Goal: Task Accomplishment & Management: Complete application form

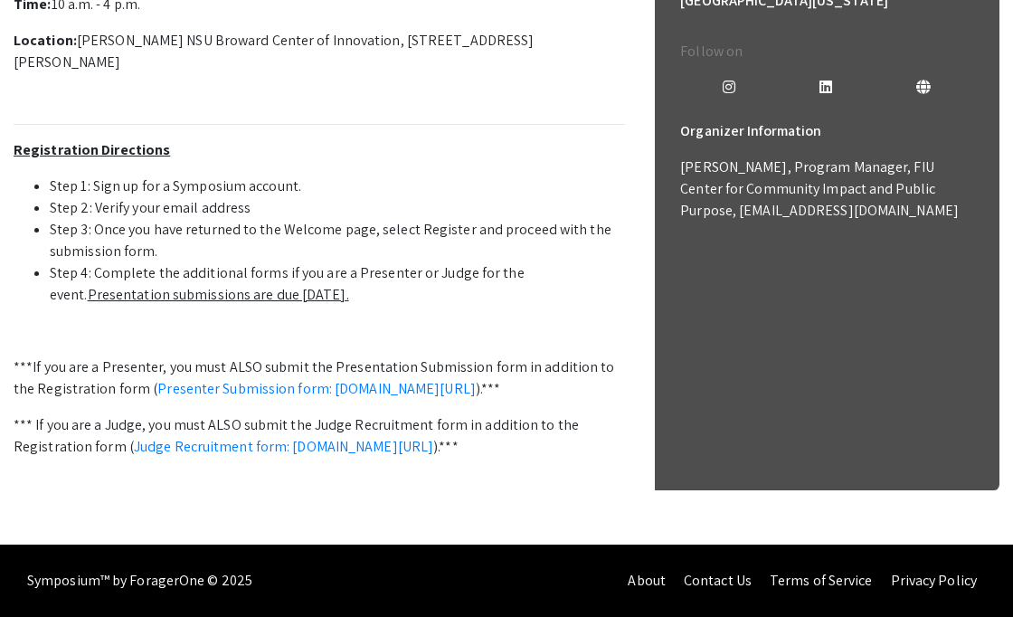
scroll to position [727, 0]
click at [360, 447] on link "Judge Recruitment form: [DOMAIN_NAME][URL]" at bounding box center [283, 446] width 299 height 19
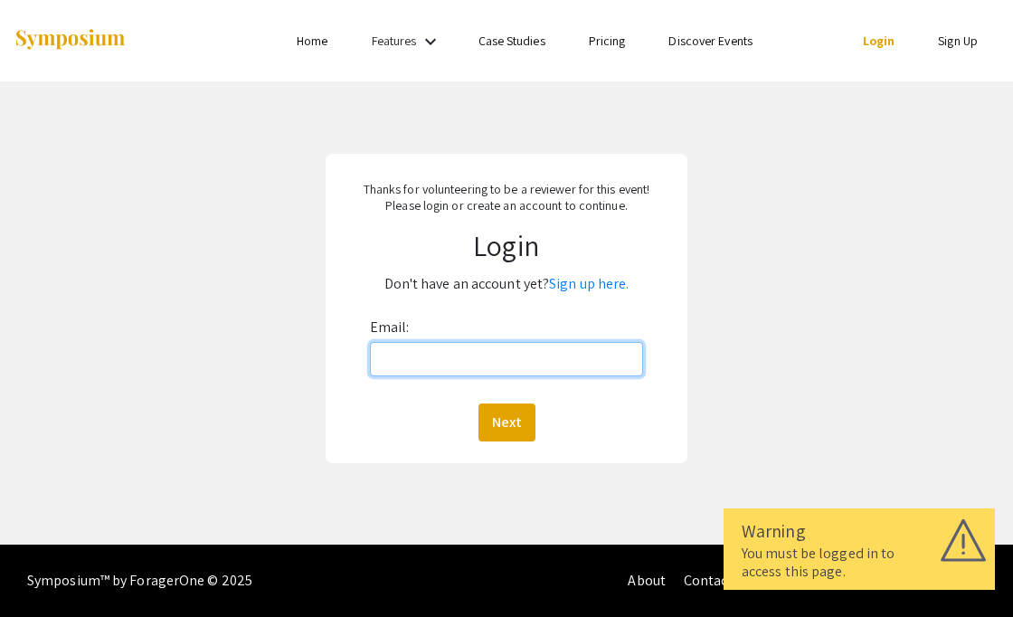
click at [413, 360] on input "Email:" at bounding box center [506, 359] width 273 height 34
type input "lknecht@miami.edu"
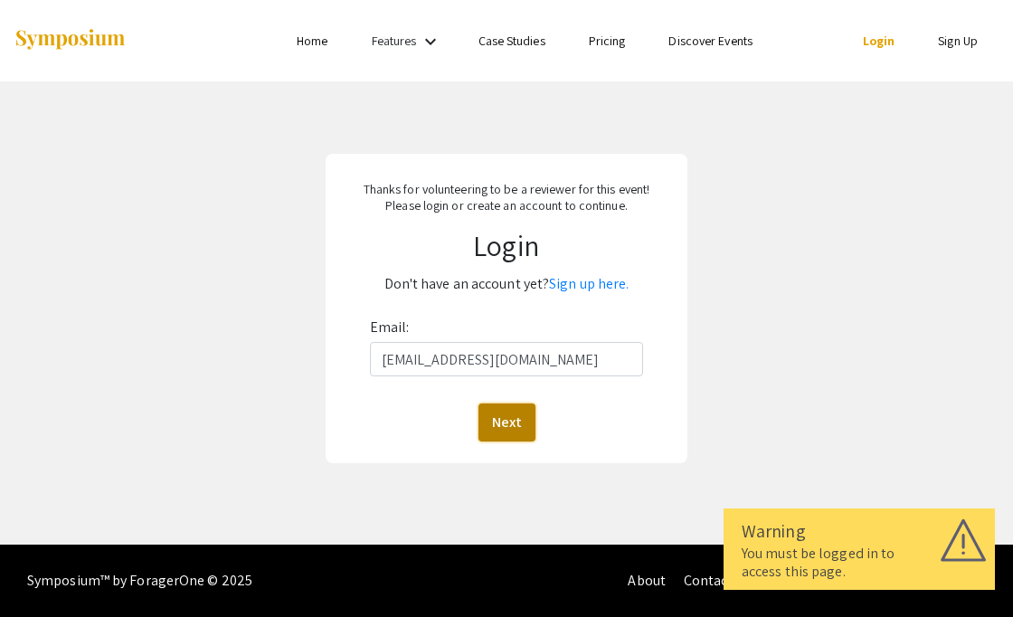
click at [508, 415] on button "Next" at bounding box center [507, 423] width 57 height 38
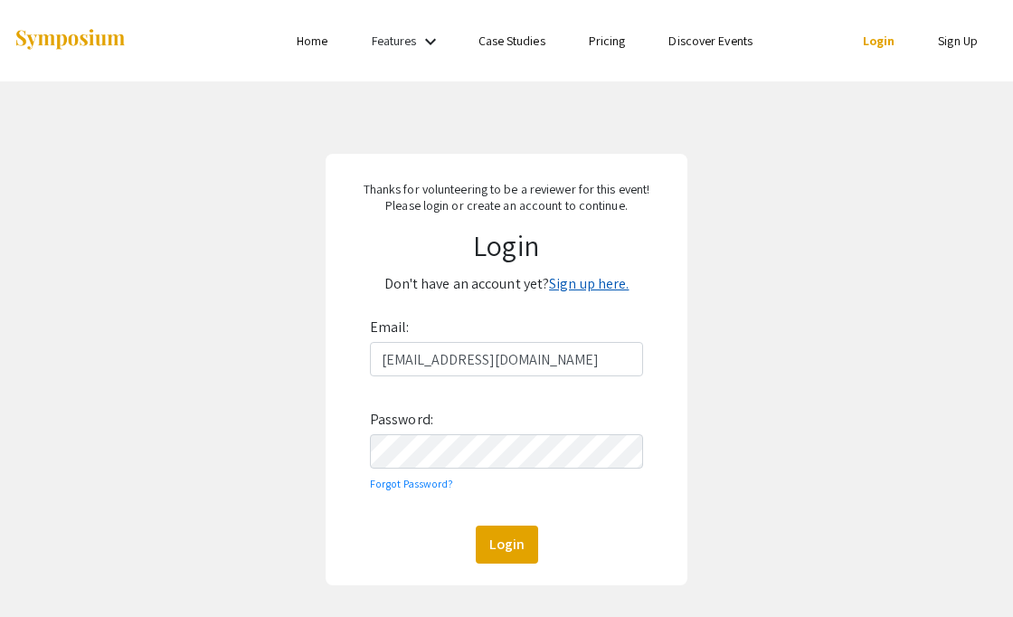
click at [583, 282] on link "Sign up here." at bounding box center [589, 283] width 80 height 19
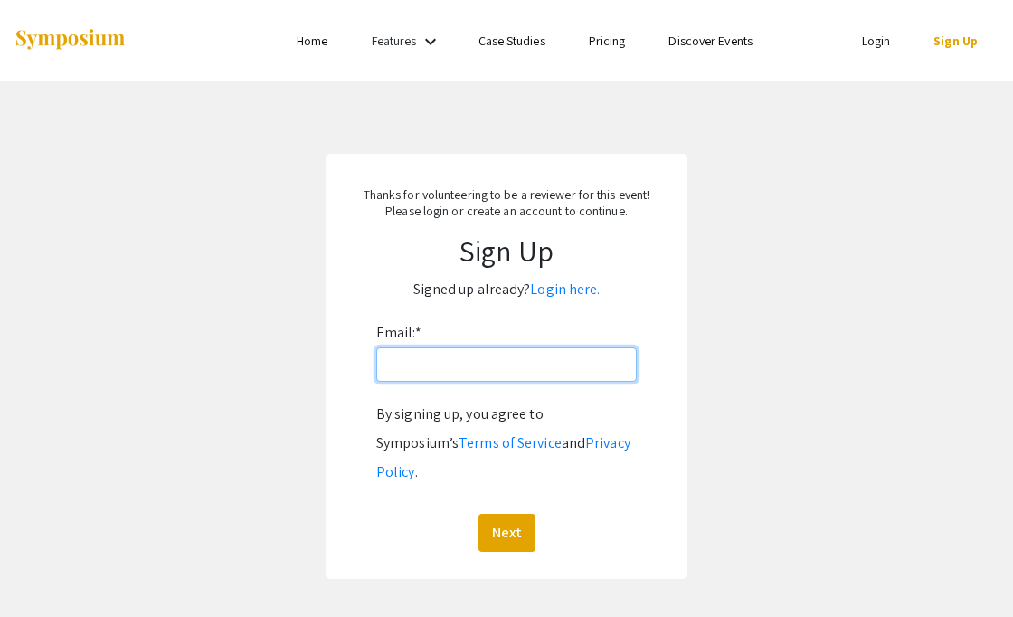
click at [449, 371] on input "Email: *" at bounding box center [506, 364] width 261 height 34
type input "lknecht@miami.edu"
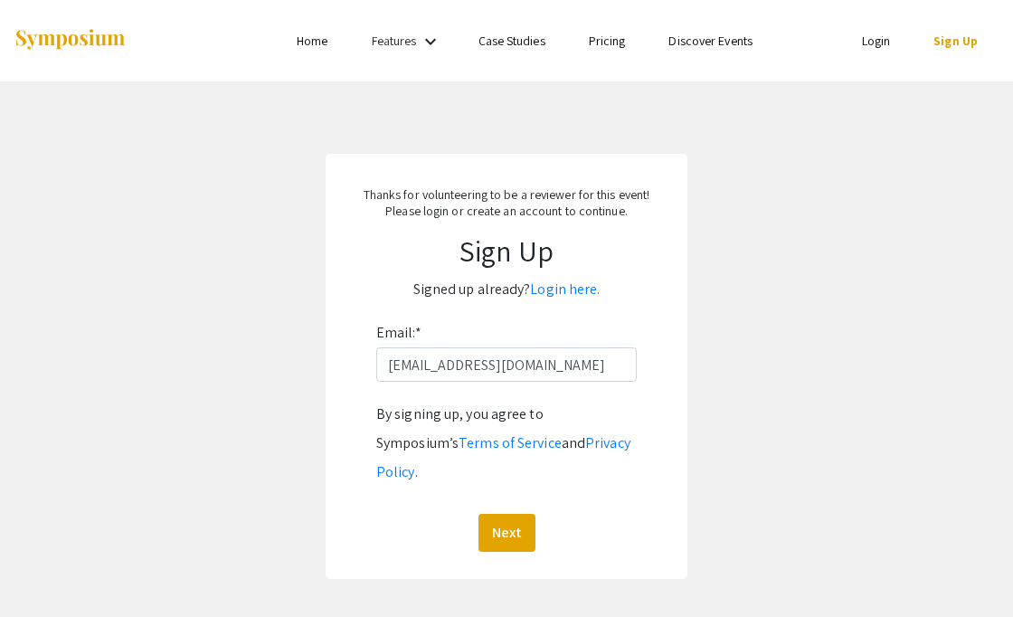
click at [494, 476] on div "By signing up, you agree to Symposium’s Terms of Service and Privacy Policy . N…" at bounding box center [506, 476] width 261 height 152
click at [499, 514] on button "Next" at bounding box center [507, 533] width 57 height 38
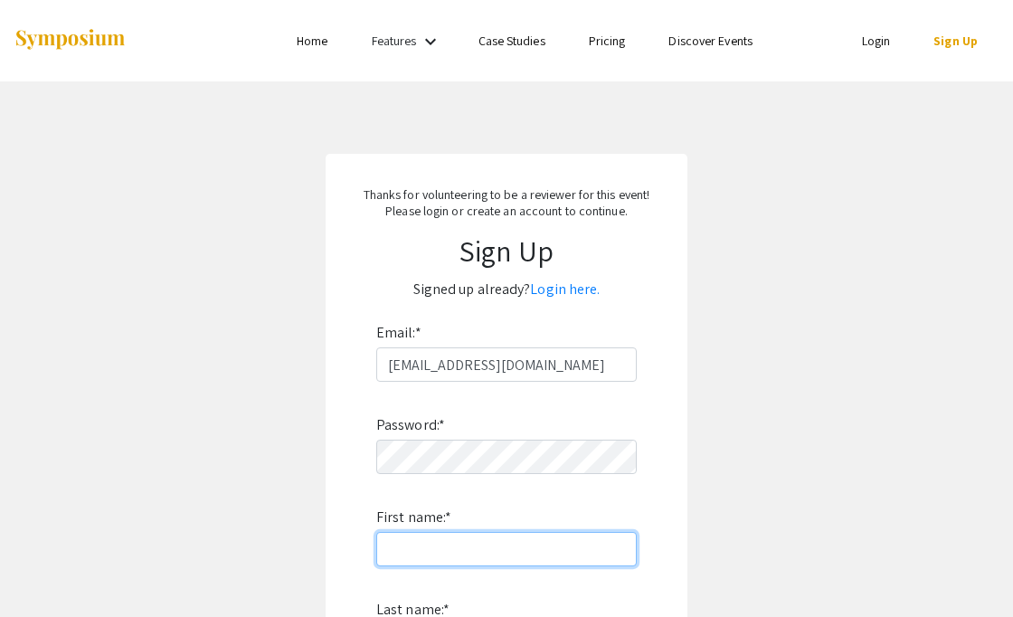
click at [466, 553] on input "First name: *" at bounding box center [506, 549] width 261 height 34
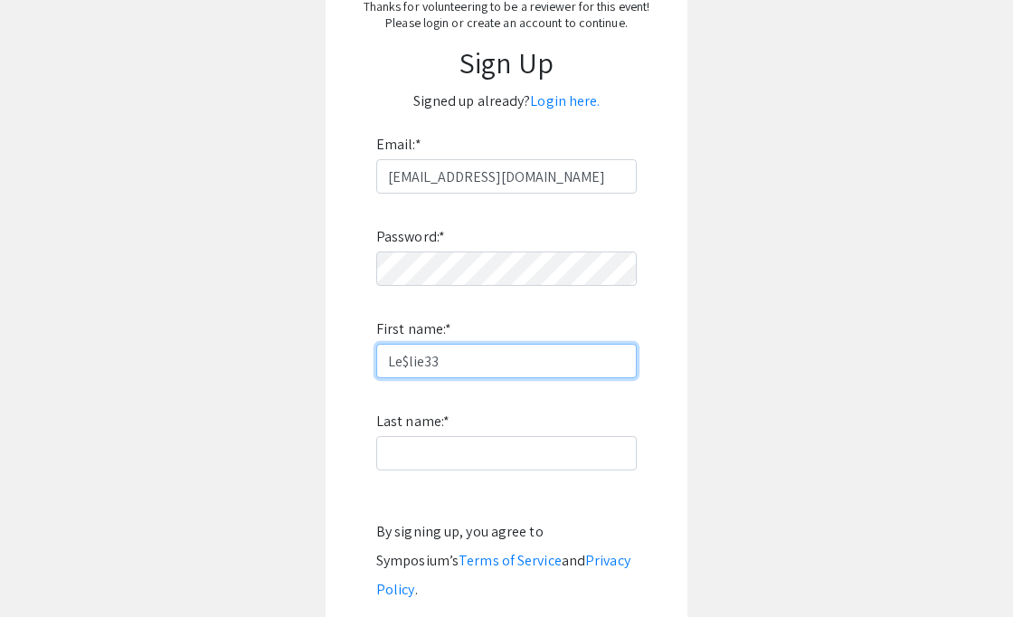
scroll to position [190, 0]
type input "Le$lie33"
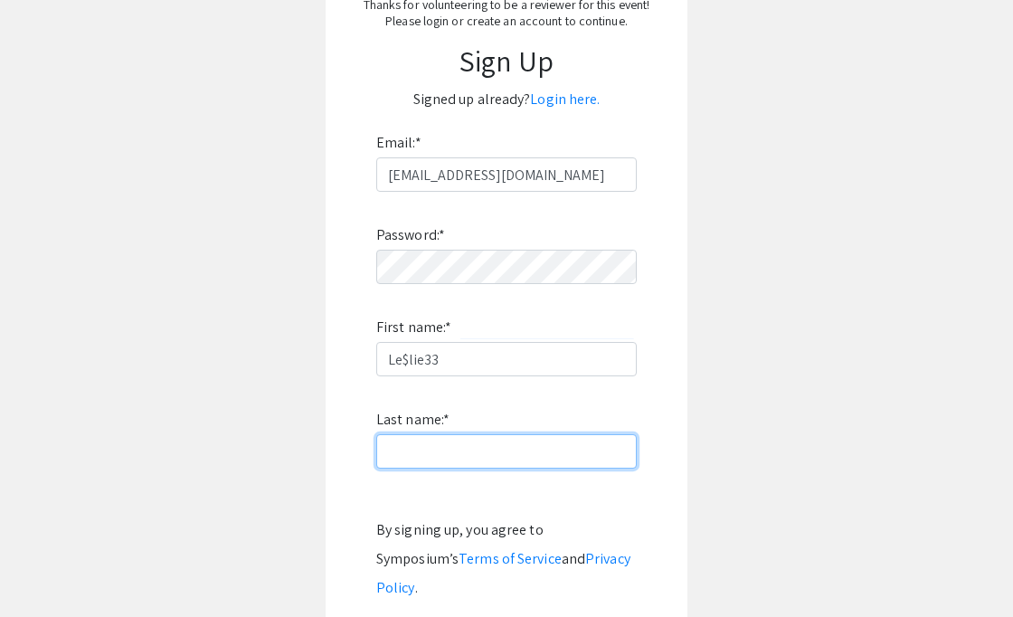
click at [443, 453] on input "Last name: *" at bounding box center [506, 451] width 261 height 34
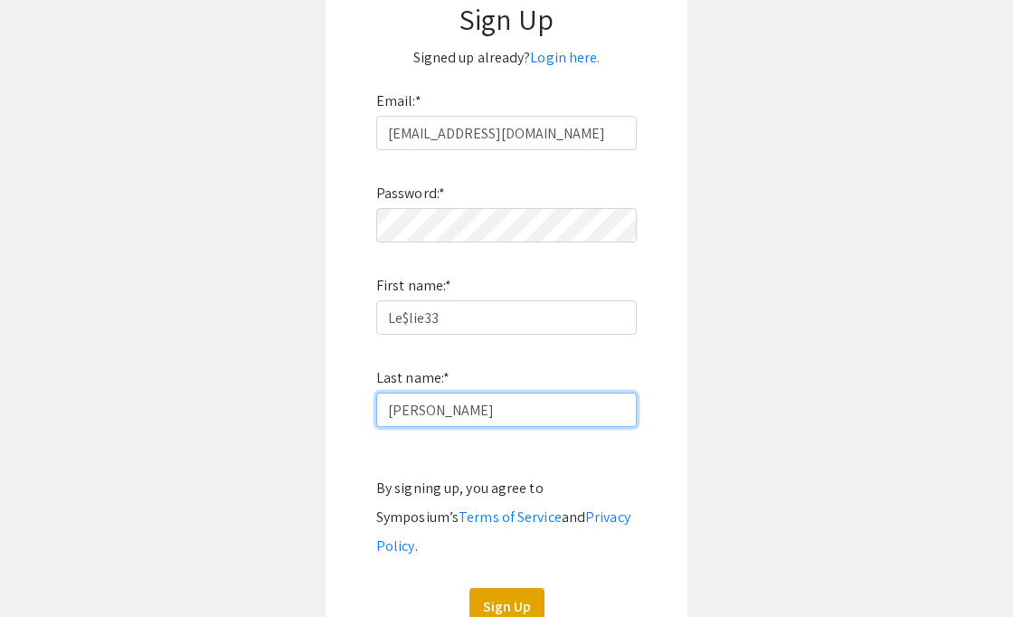
scroll to position [269, 0]
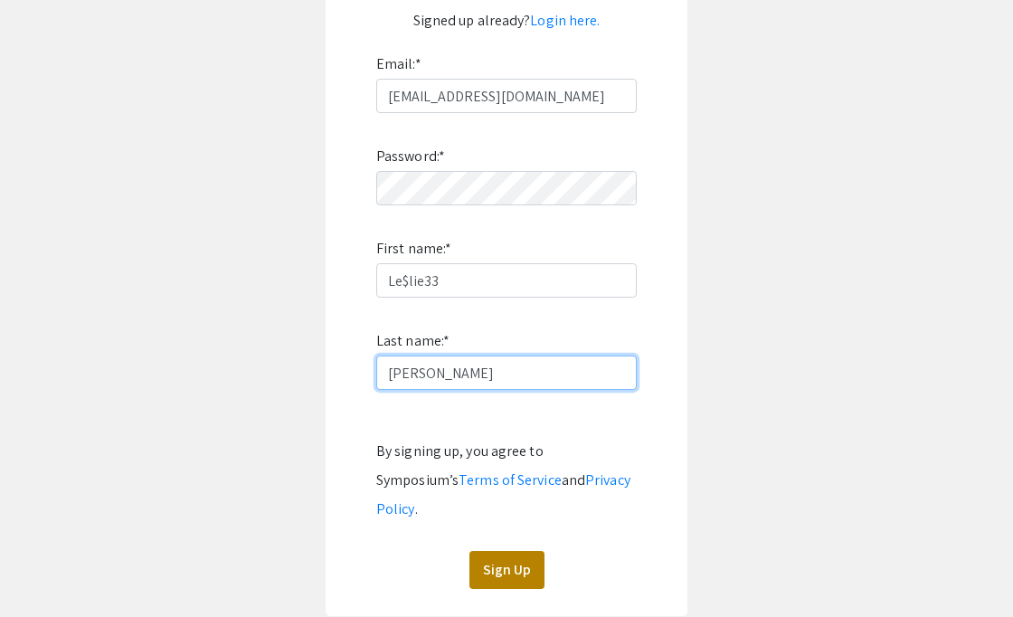
type input "Knecht"
click at [481, 551] on button "Sign Up" at bounding box center [507, 570] width 75 height 38
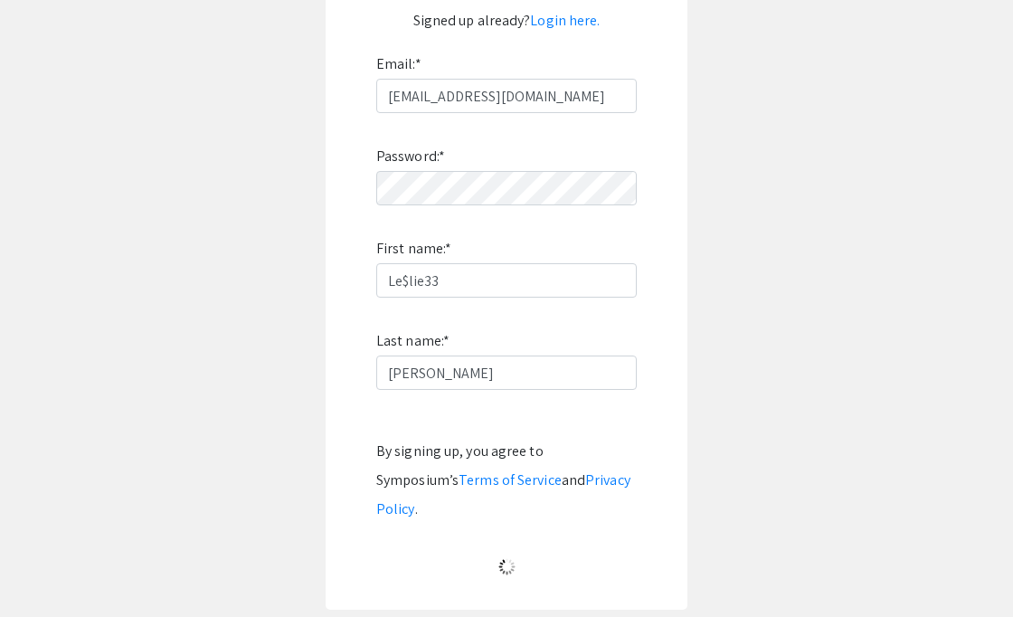
scroll to position [62, 0]
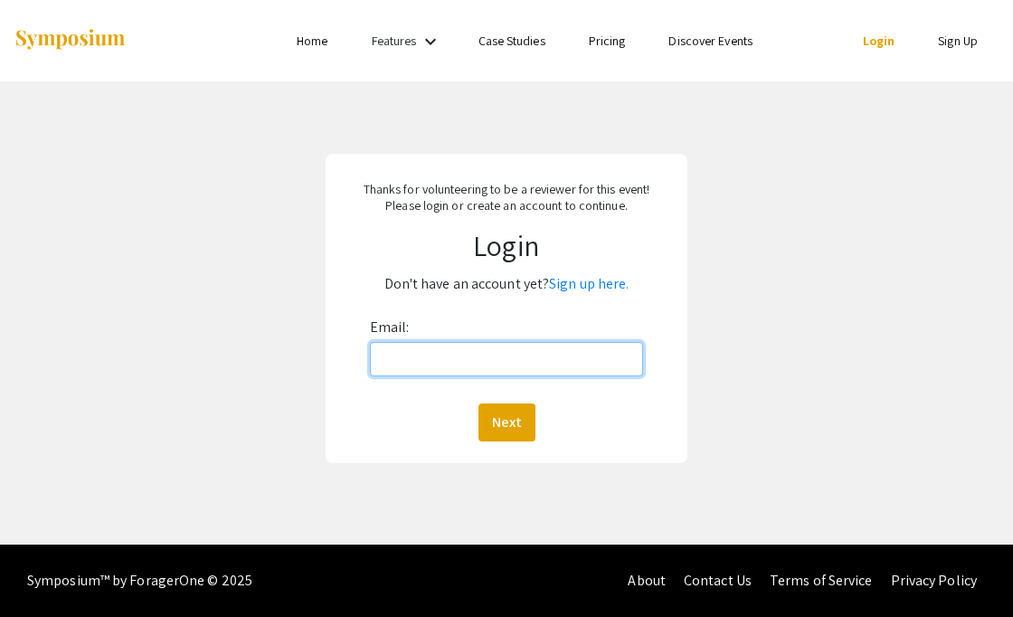
click at [448, 356] on input "Email:" at bounding box center [506, 359] width 273 height 34
type input "lknecht@miami.edu"
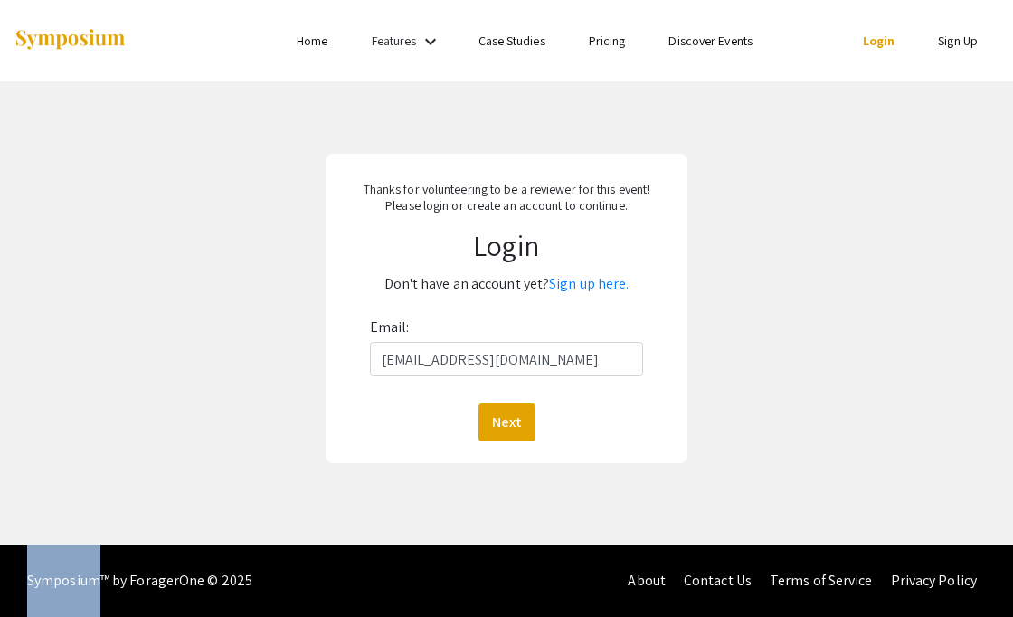
click at [502, 400] on div "Email: lknecht@miami.edu Next" at bounding box center [506, 377] width 273 height 128
click at [501, 420] on button "Next" at bounding box center [507, 423] width 57 height 38
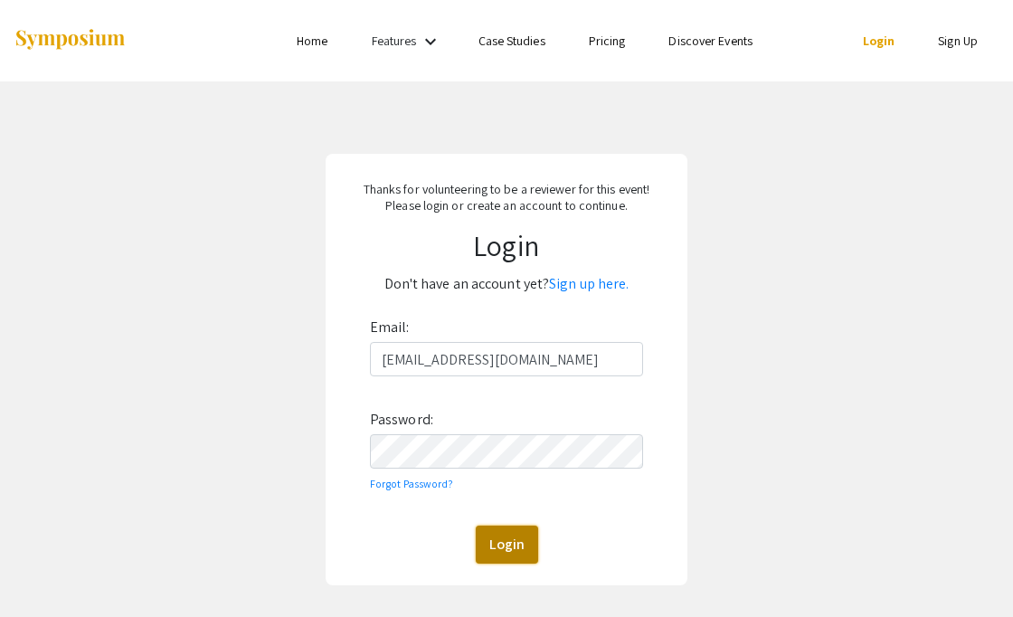
click at [484, 537] on button "Login" at bounding box center [507, 545] width 62 height 38
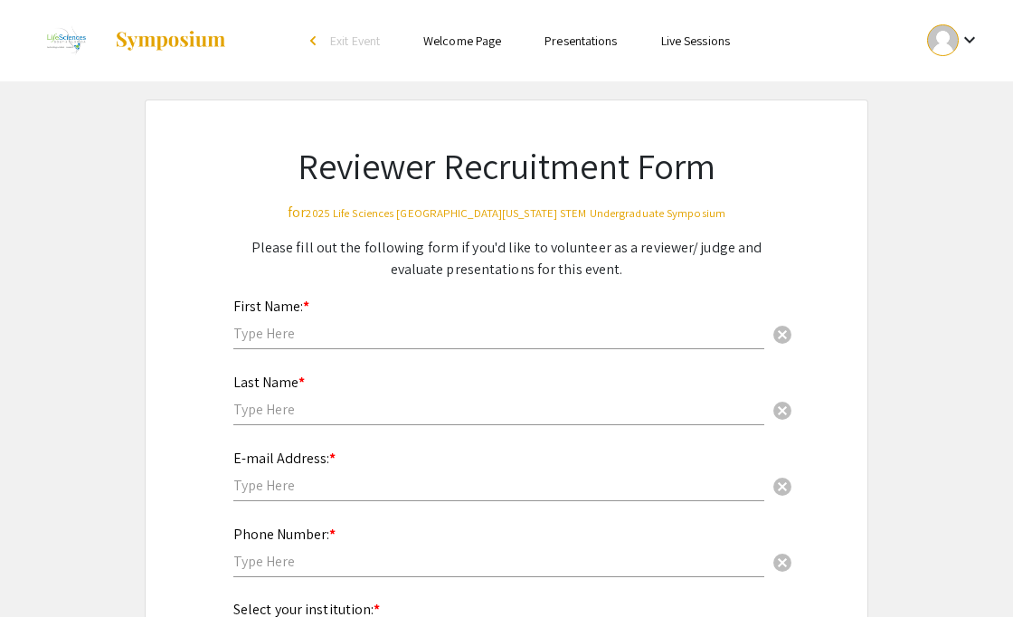
click at [376, 324] on input "text" at bounding box center [498, 333] width 531 height 19
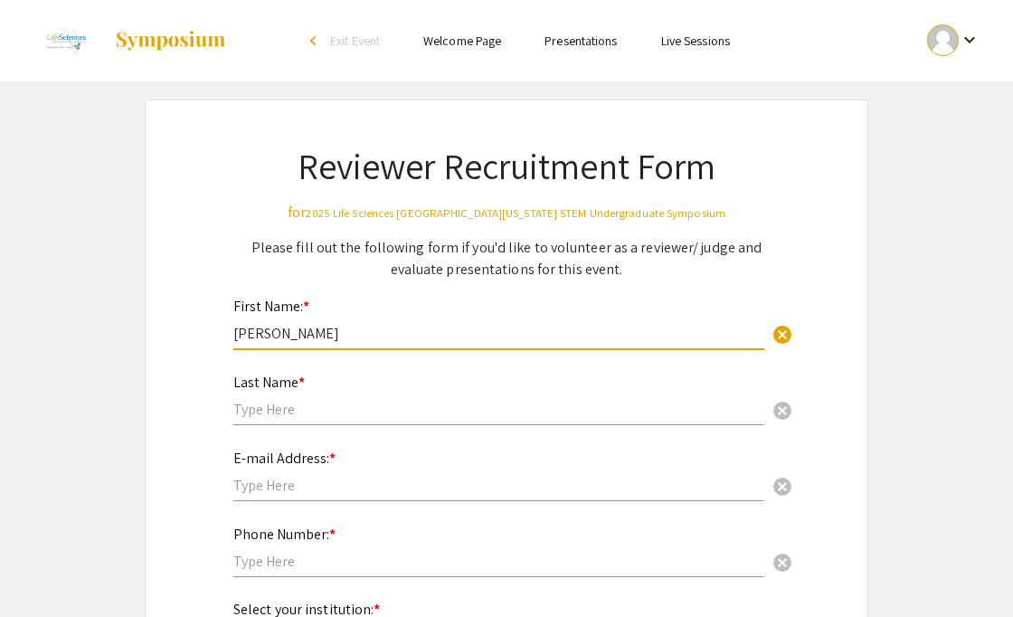
type input "Leslie"
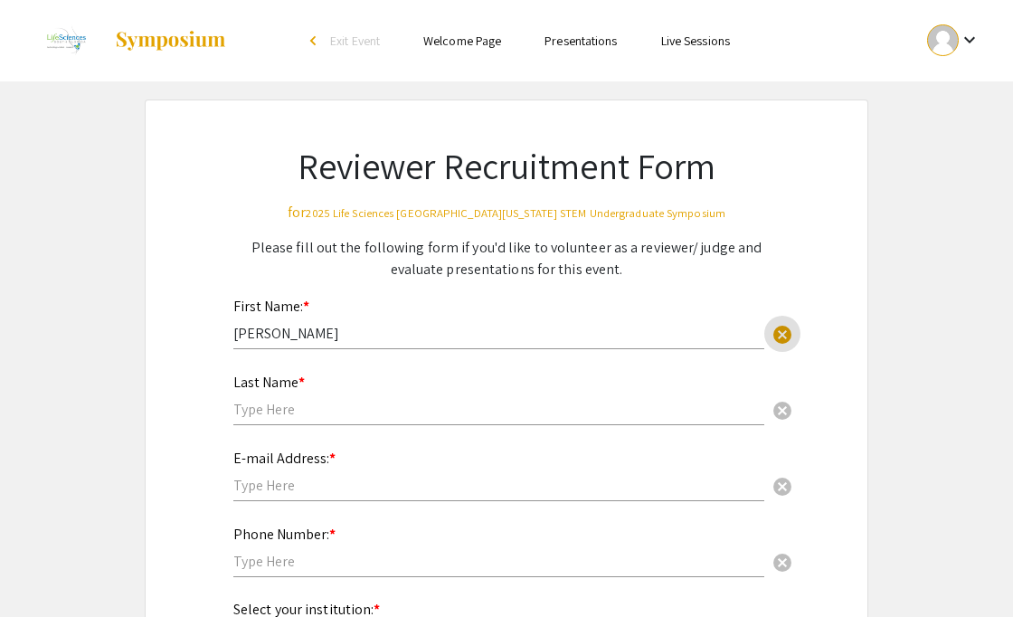
click at [293, 406] on input "text" at bounding box center [498, 409] width 531 height 19
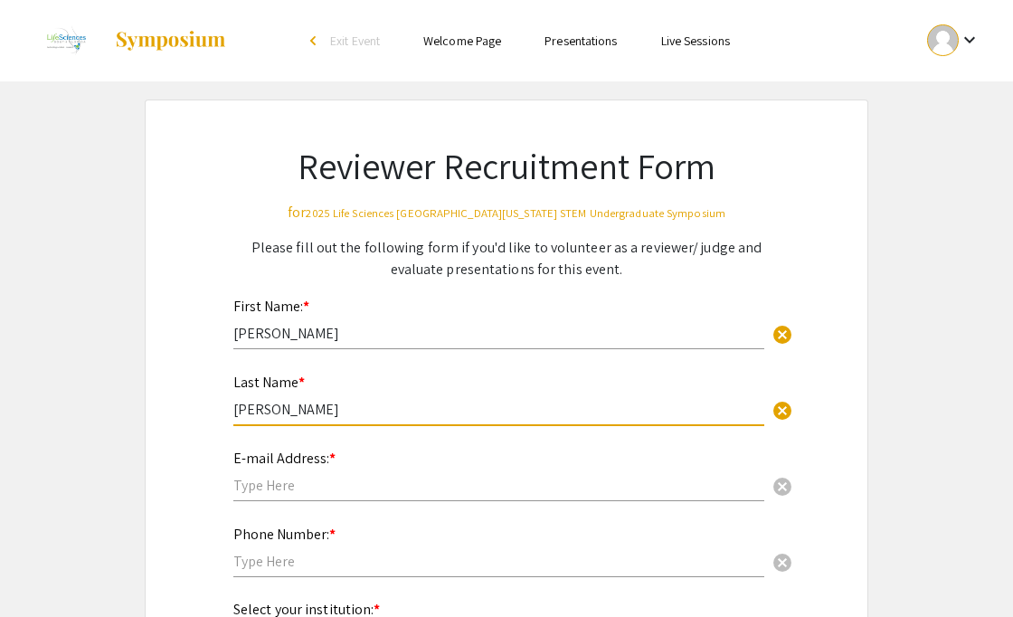
type input "Knecht"
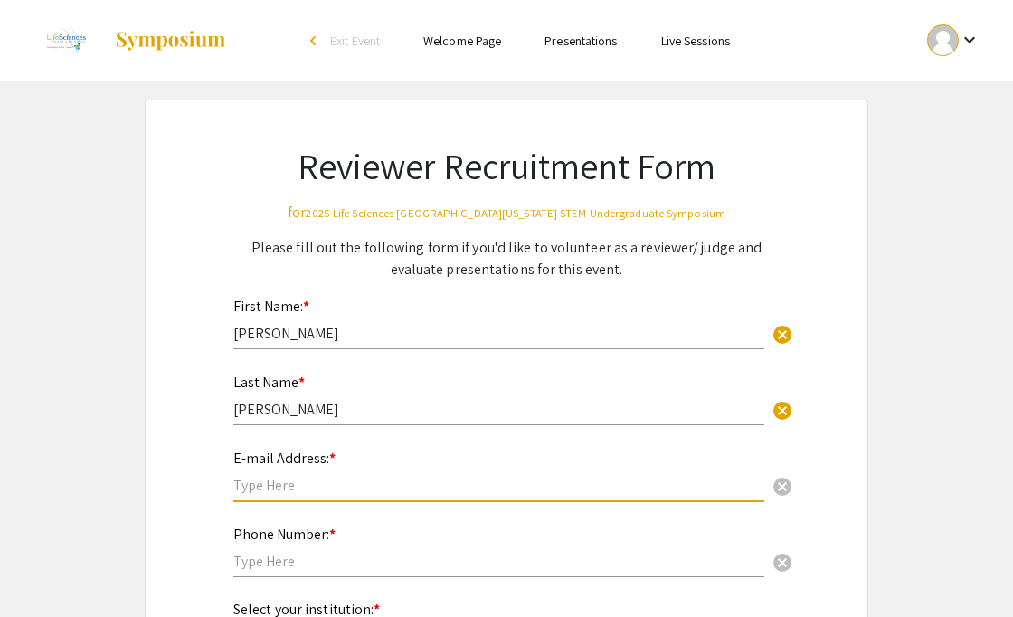
click at [264, 492] on input "text" at bounding box center [498, 485] width 531 height 19
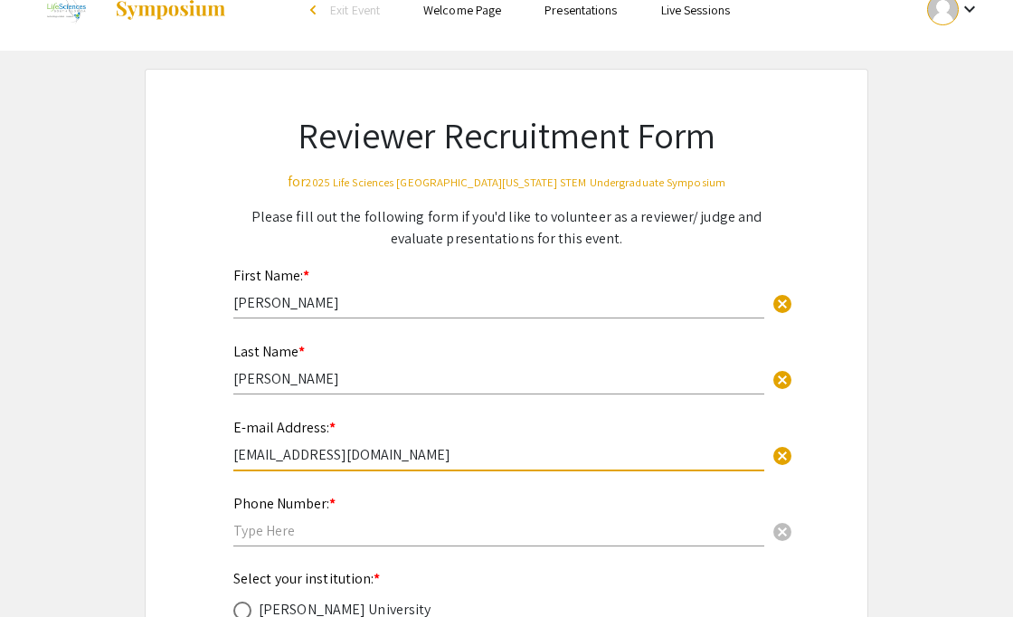
scroll to position [37, 0]
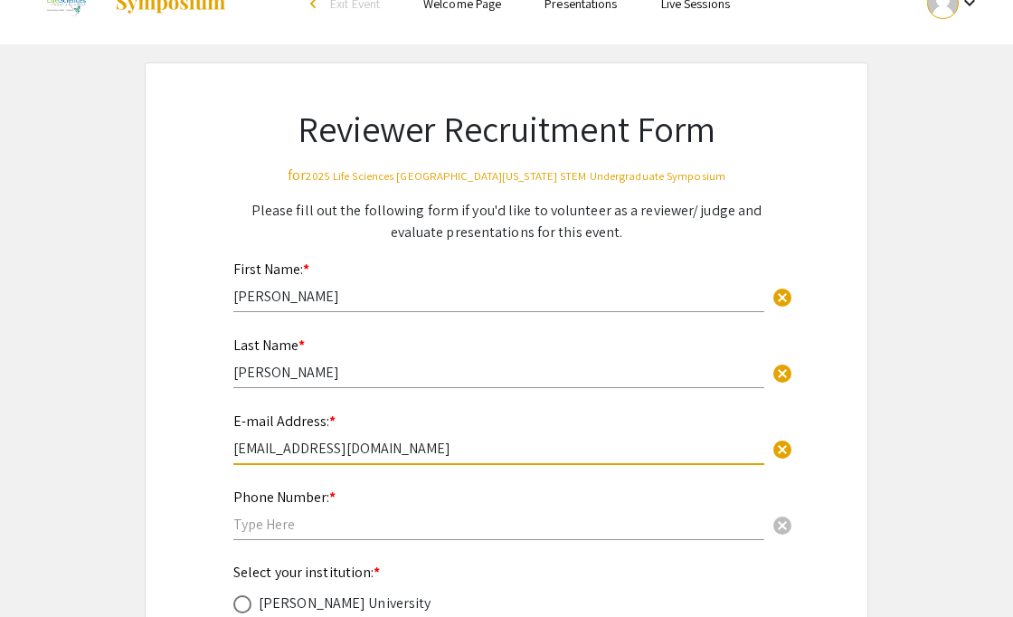
type input "lknecht@miami.edu"
click at [270, 526] on input "text" at bounding box center [498, 524] width 531 height 19
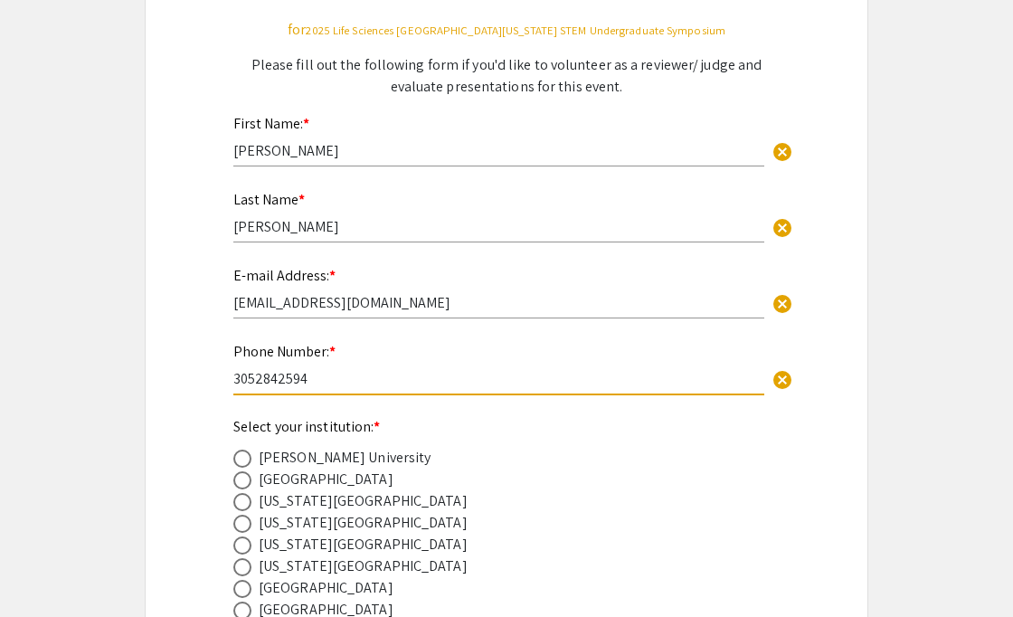
scroll to position [353, 0]
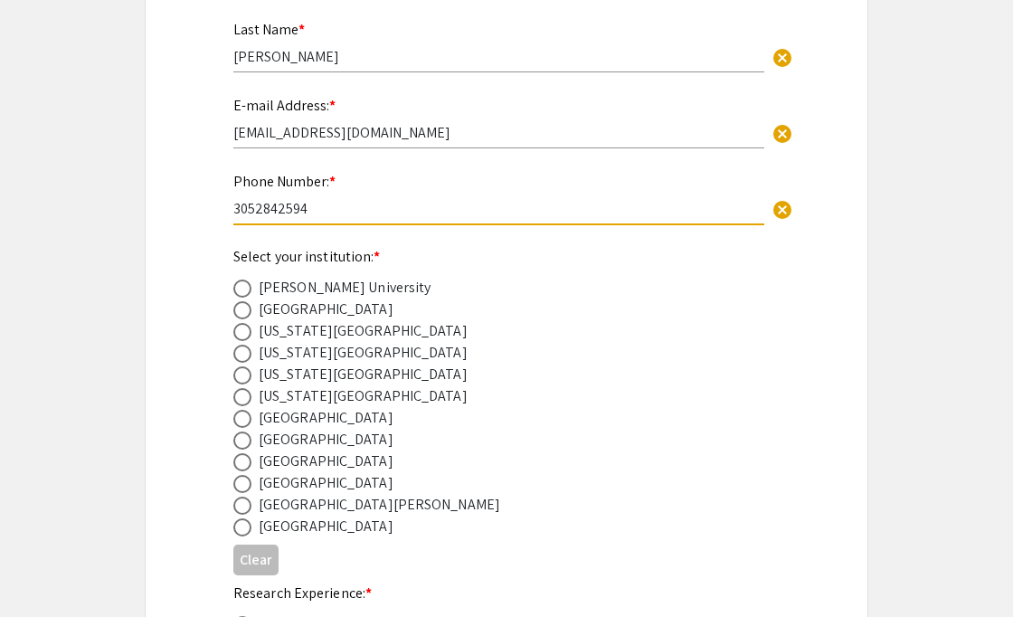
type input "3052842594"
click at [242, 533] on span at bounding box center [242, 527] width 18 height 18
click at [242, 533] on input "radio" at bounding box center [242, 527] width 18 height 18
radio input "true"
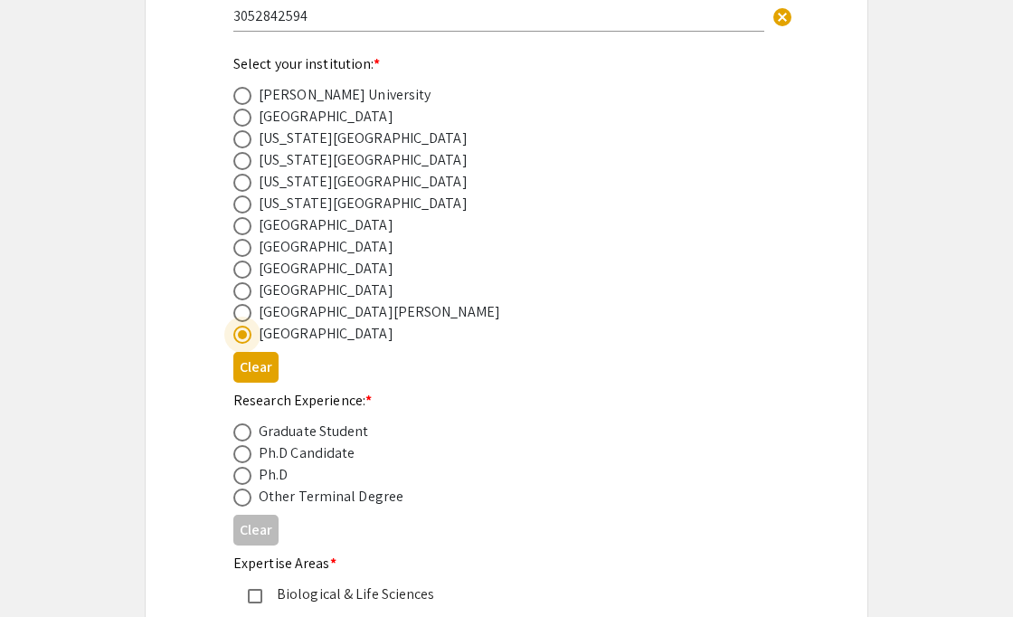
scroll to position [588, 0]
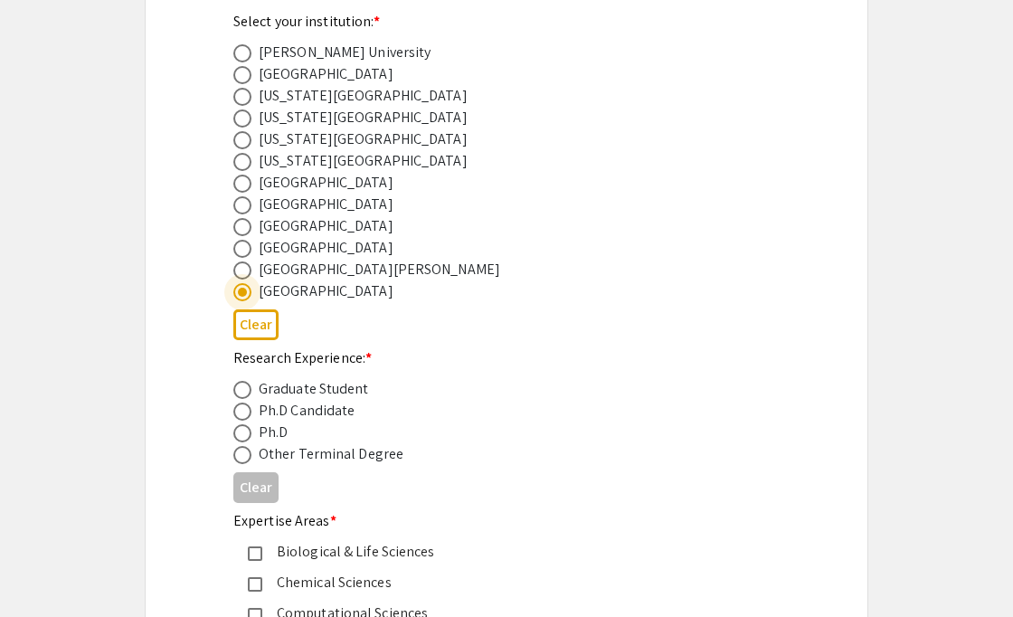
click at [239, 433] on span at bounding box center [242, 433] width 18 height 18
click at [239, 433] on input "radio" at bounding box center [242, 433] width 18 height 18
radio input "true"
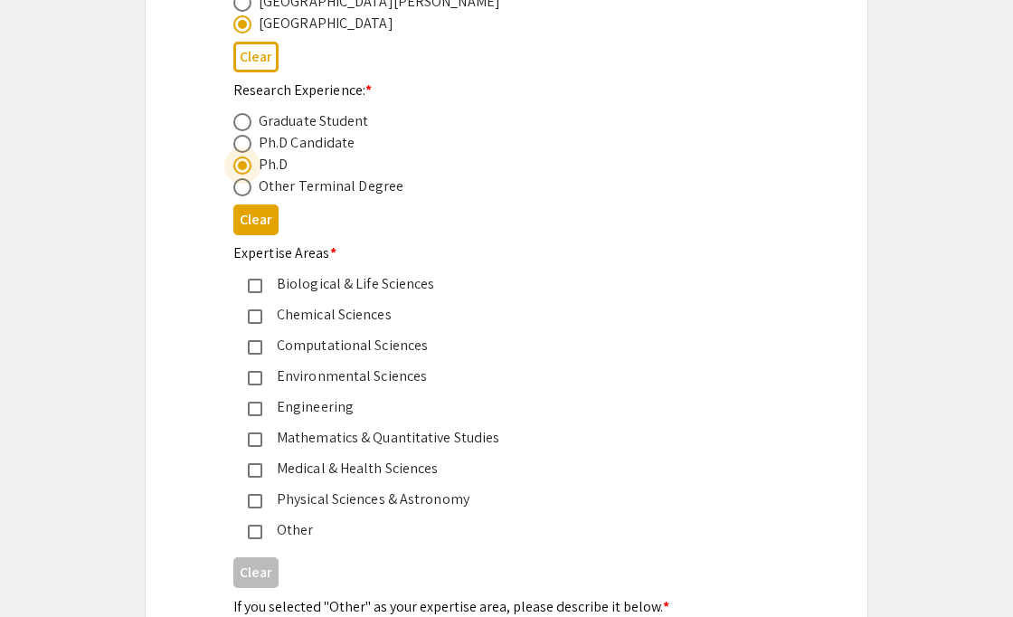
scroll to position [857, 0]
click at [255, 285] on mat-pseudo-checkbox at bounding box center [255, 285] width 14 height 14
click at [256, 323] on mat-pseudo-checkbox at bounding box center [255, 316] width 14 height 14
click at [252, 381] on mat-pseudo-checkbox at bounding box center [255, 377] width 14 height 14
click at [252, 476] on mat-pseudo-checkbox at bounding box center [255, 469] width 14 height 14
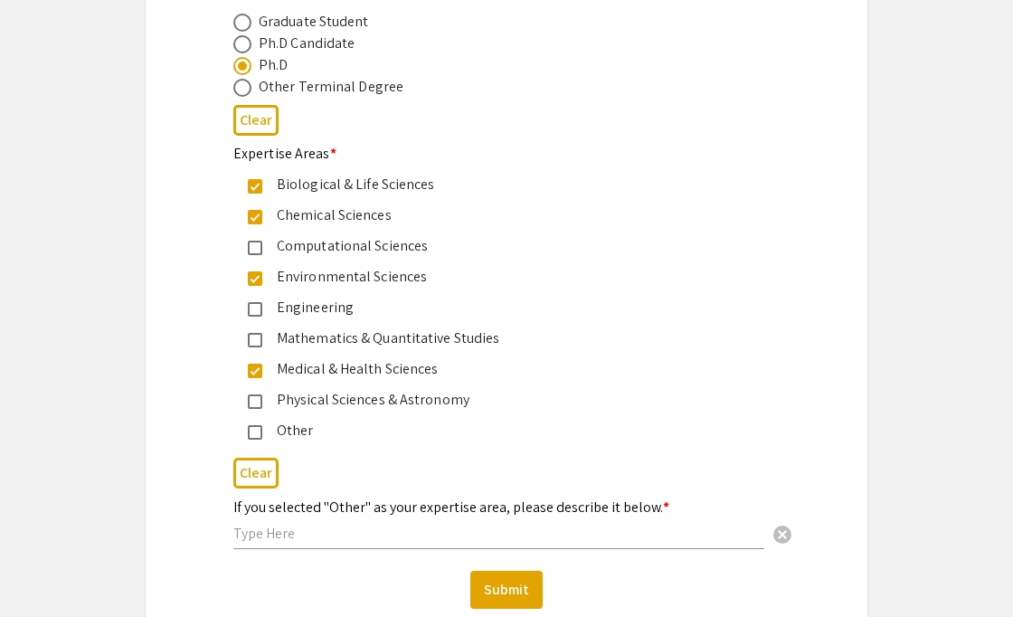
scroll to position [966, 0]
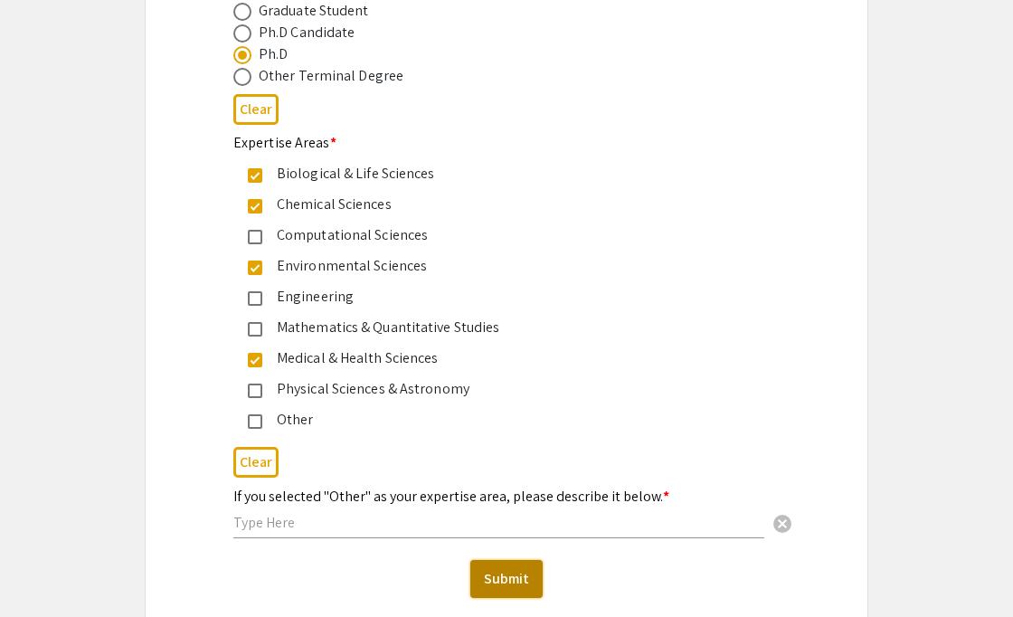
click at [508, 584] on button "Submit" at bounding box center [506, 579] width 72 height 38
click at [351, 516] on div "If you selected "Other" as your expertise area, please describe it below. * can…" at bounding box center [498, 504] width 531 height 69
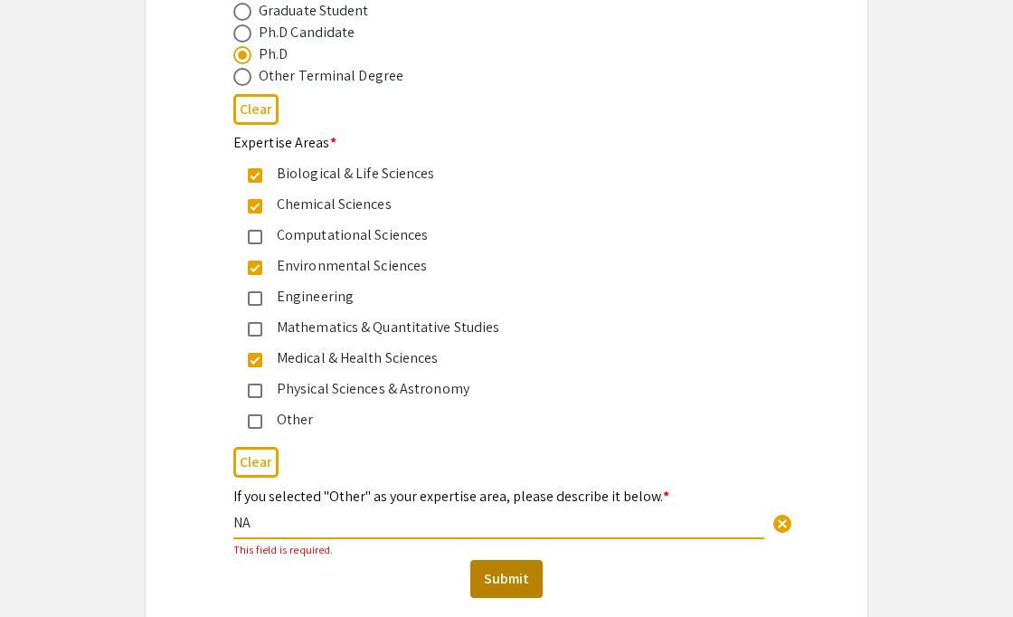
type input "NA"
click at [527, 569] on button "Submit" at bounding box center [506, 579] width 72 height 38
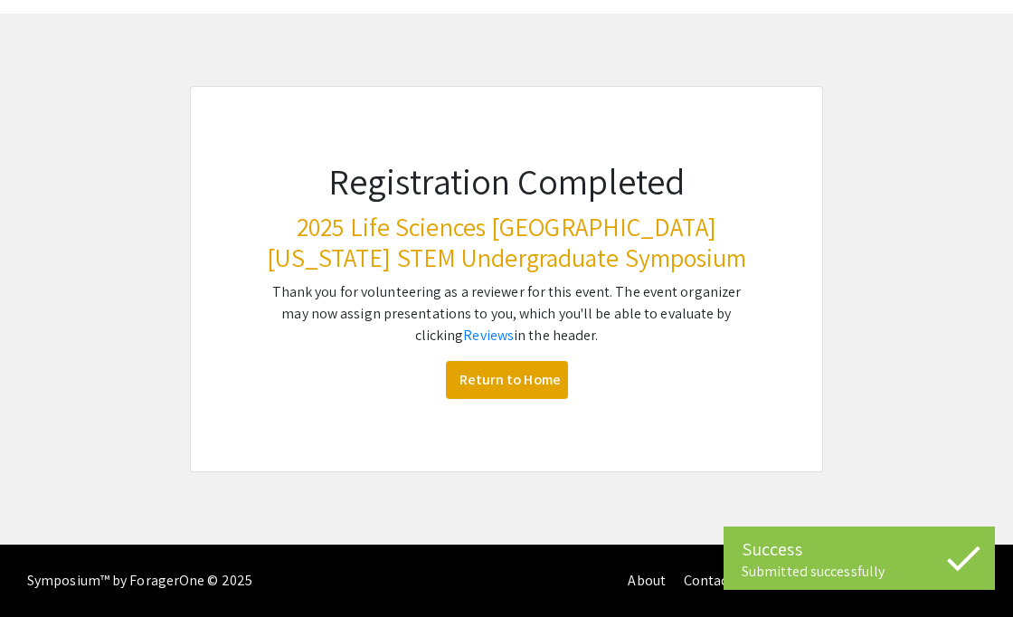
scroll to position [68, 0]
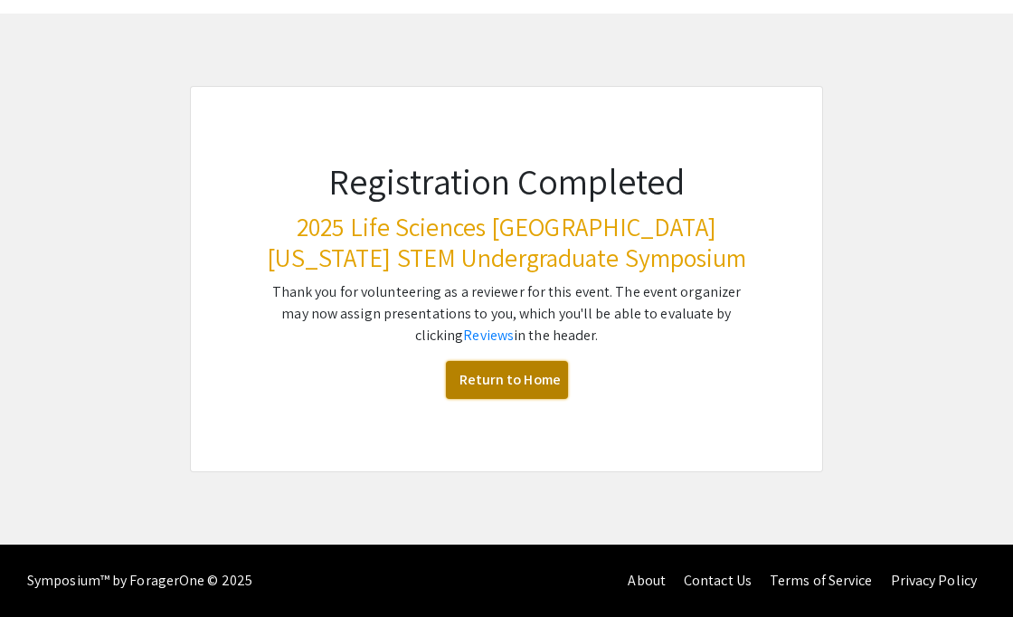
click at [514, 384] on link "Return to Home" at bounding box center [507, 380] width 122 height 38
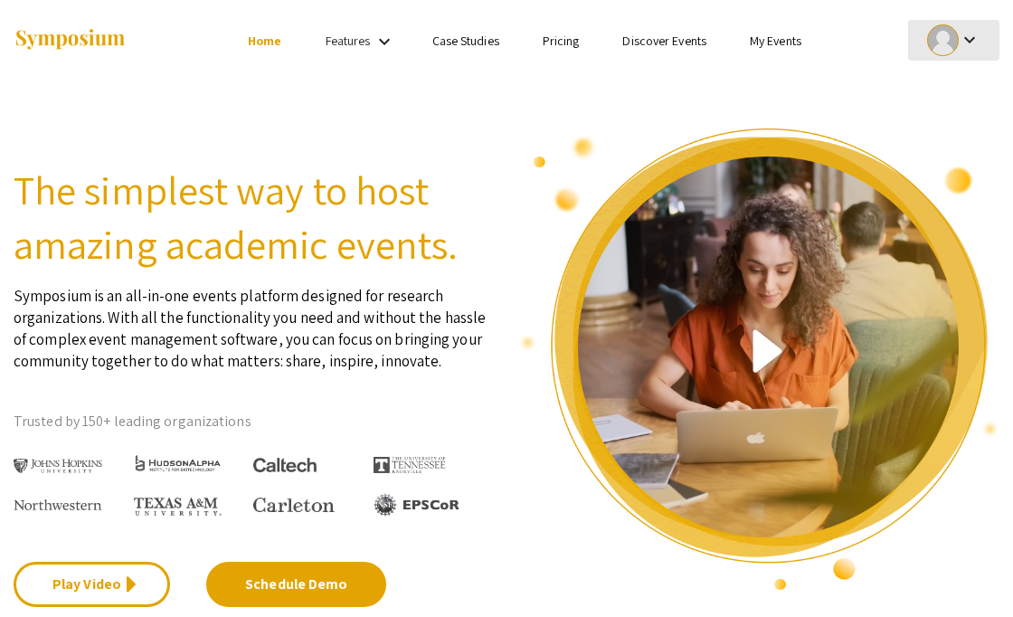
click at [965, 30] on mat-icon "keyboard_arrow_down" at bounding box center [970, 40] width 22 height 22
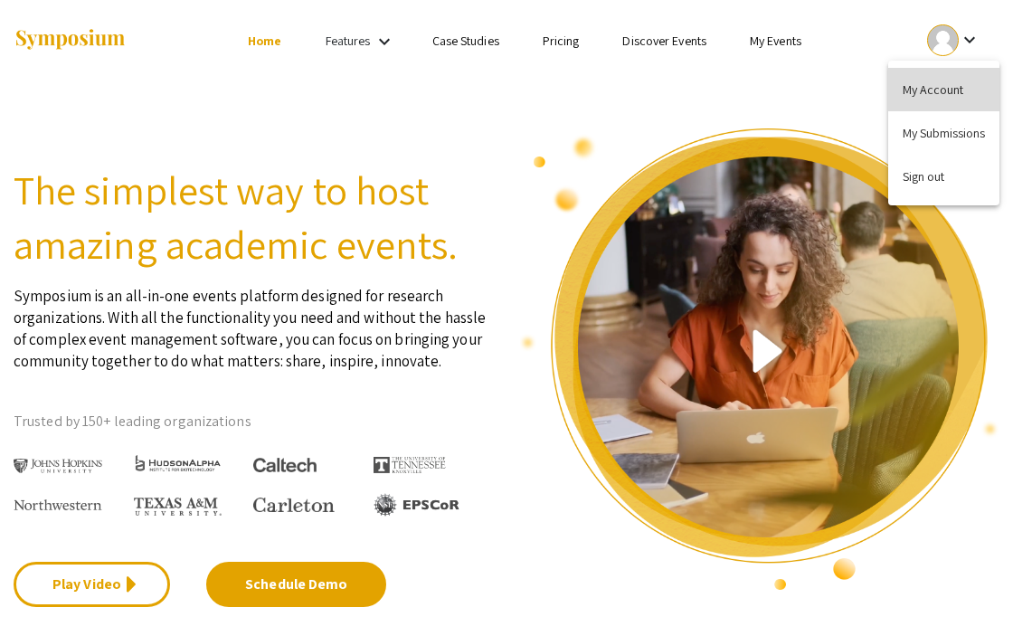
click at [946, 81] on button "My Account" at bounding box center [943, 89] width 111 height 43
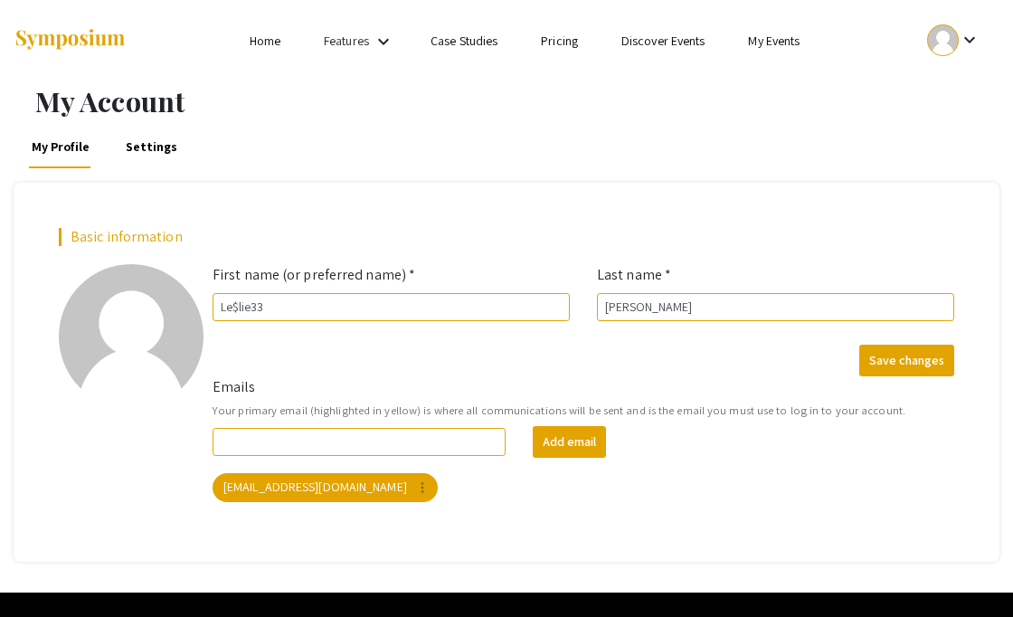
click at [262, 39] on link "Home" at bounding box center [265, 41] width 31 height 16
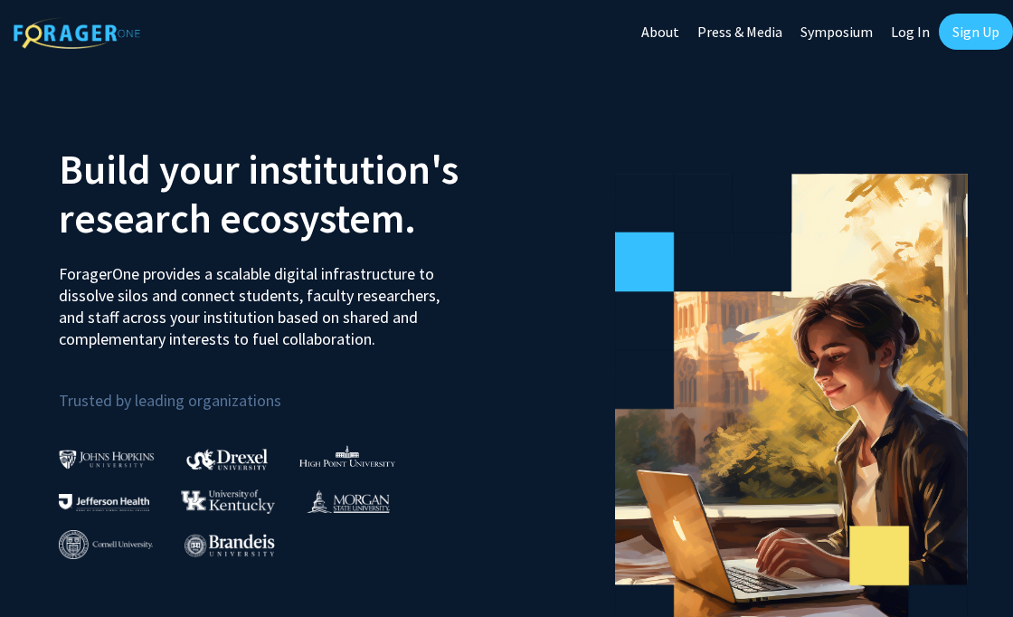
click at [828, 29] on link "Symposium" at bounding box center [837, 31] width 90 height 63
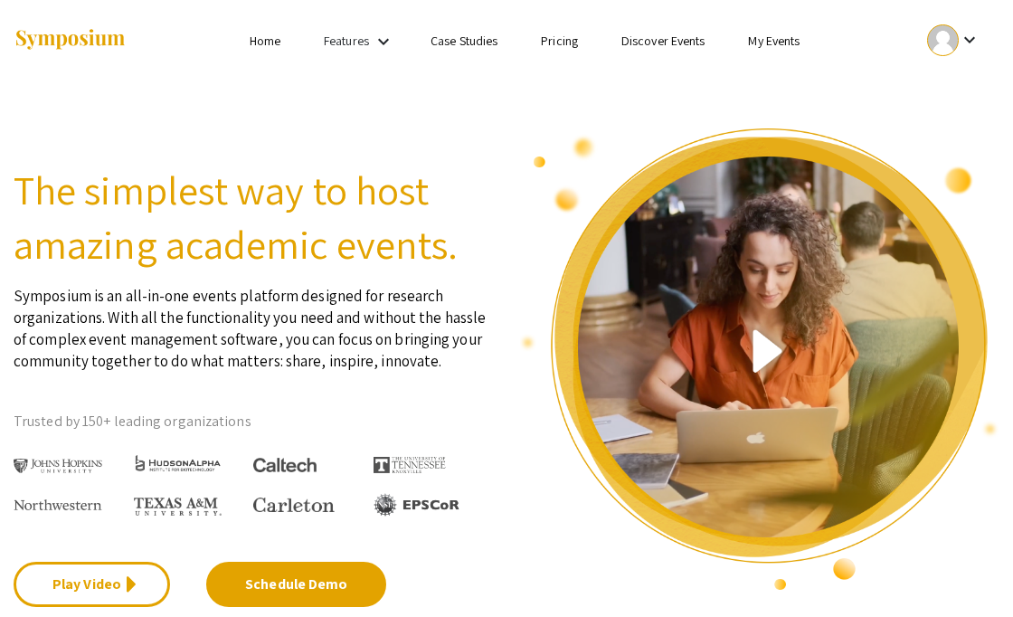
click at [559, 53] on ul "Skip navigation Home Features keyboard_arrow_down Case Studies Pricing Discover…" at bounding box center [507, 40] width 326 height 81
click at [558, 51] on li "Pricing" at bounding box center [559, 41] width 81 height 22
click at [557, 44] on link "Pricing" at bounding box center [559, 41] width 37 height 16
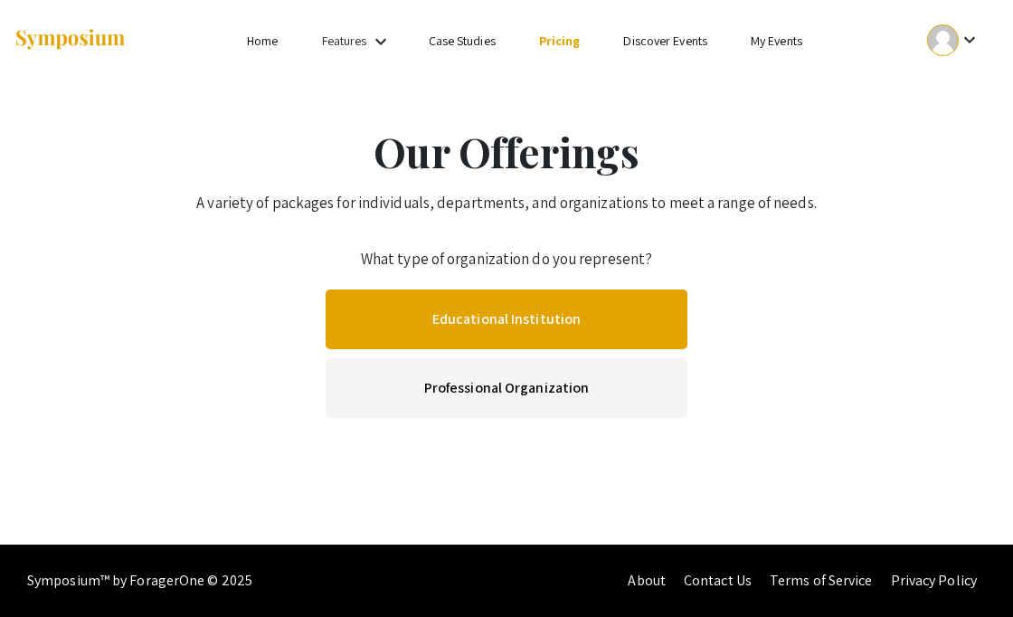
click at [490, 322] on link "Educational Institution" at bounding box center [507, 320] width 362 height 60
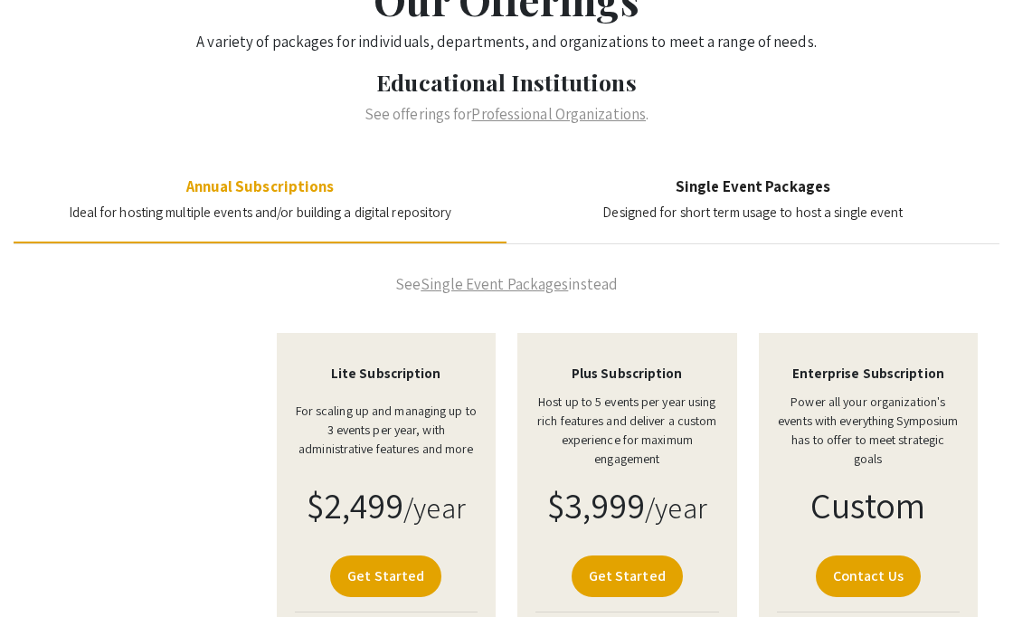
scroll to position [154, 0]
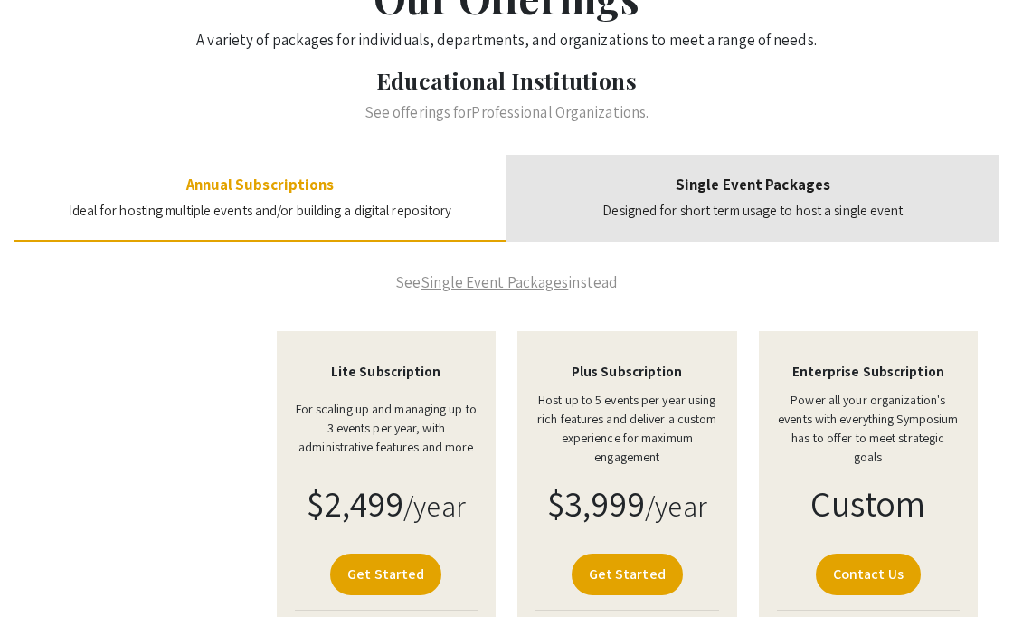
click at [707, 211] on span "Designed for short term usage to host a single event" at bounding box center [753, 210] width 300 height 17
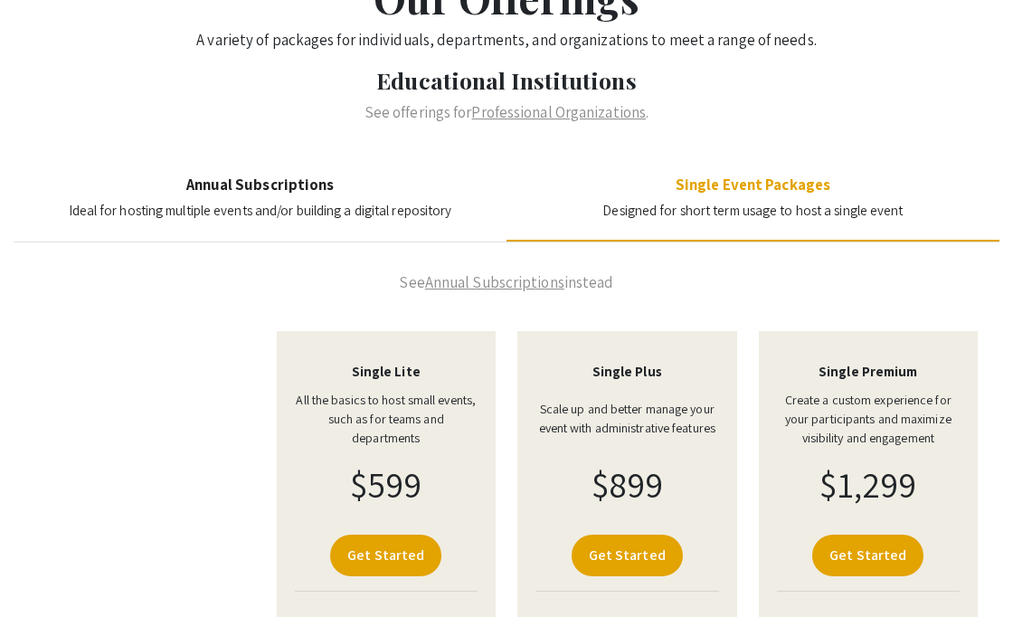
click at [330, 192] on h4 "Annual Subscriptions" at bounding box center [261, 185] width 384 height 18
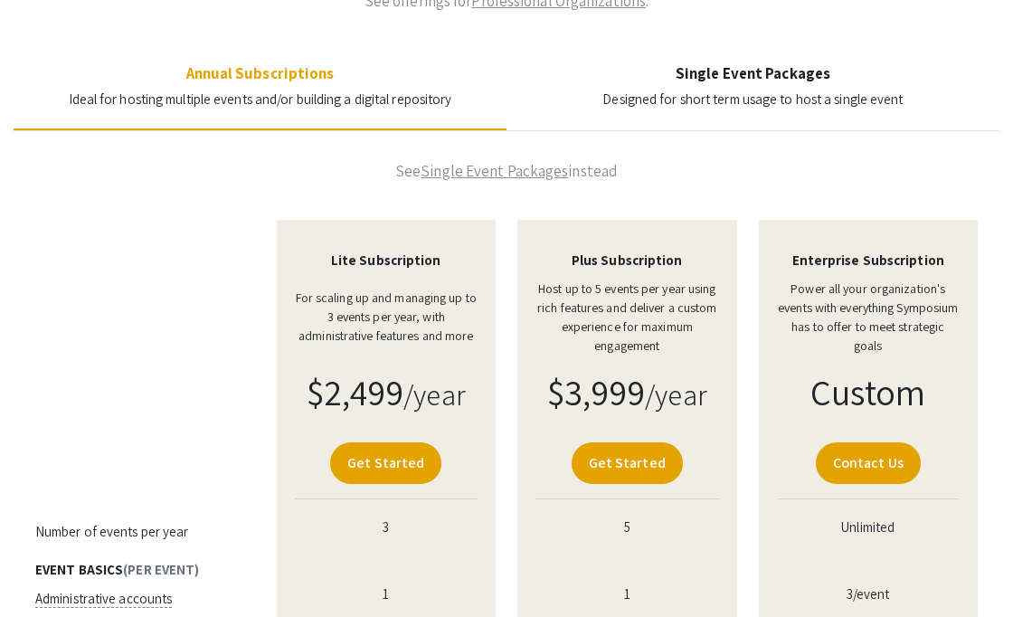
scroll to position [0, 0]
